Goal: Find specific page/section: Find specific page/section

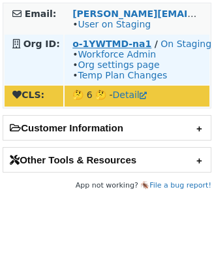
click at [88, 40] on strong "o-1YWTMD-na1" at bounding box center [112, 44] width 79 height 10
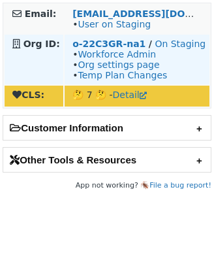
click at [86, 37] on td "o-22C3GR-na1 / On Staging • Workforce Admin • Org settings page • Temp Plan Cha…" at bounding box center [137, 60] width 145 height 50
click at [86, 41] on strong "o-22C3GR-na1" at bounding box center [109, 44] width 73 height 10
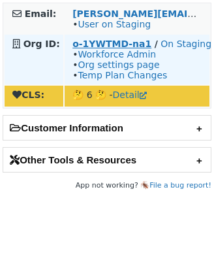
click at [124, 44] on strong "o-1YWTMD-na1" at bounding box center [112, 44] width 79 height 10
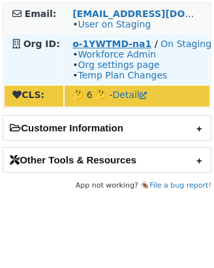
click at [101, 42] on strong "o-1YWTMD-na1" at bounding box center [112, 44] width 79 height 10
